Goal: Find specific page/section: Find specific page/section

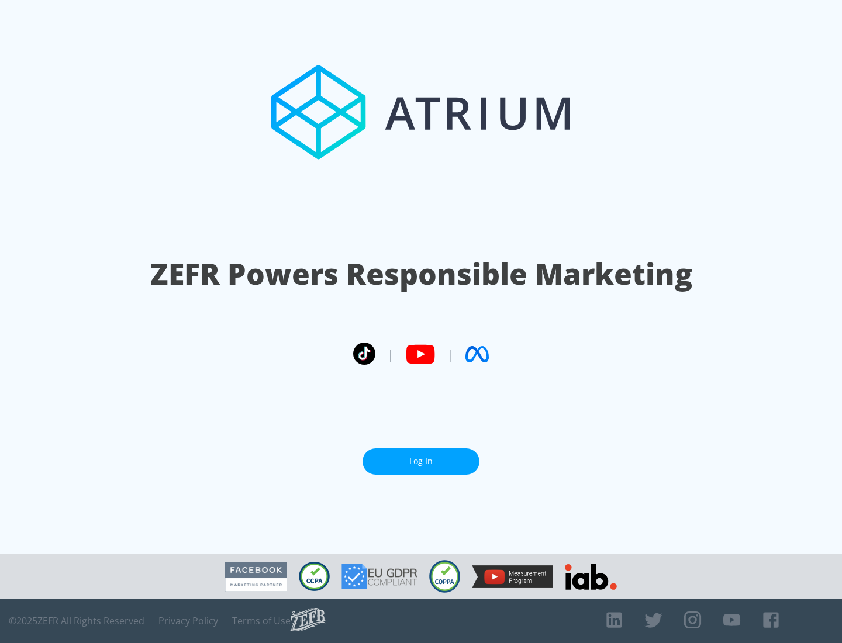
click at [421, 456] on link "Log In" at bounding box center [420, 461] width 117 height 26
